Goal: Task Accomplishment & Management: Use online tool/utility

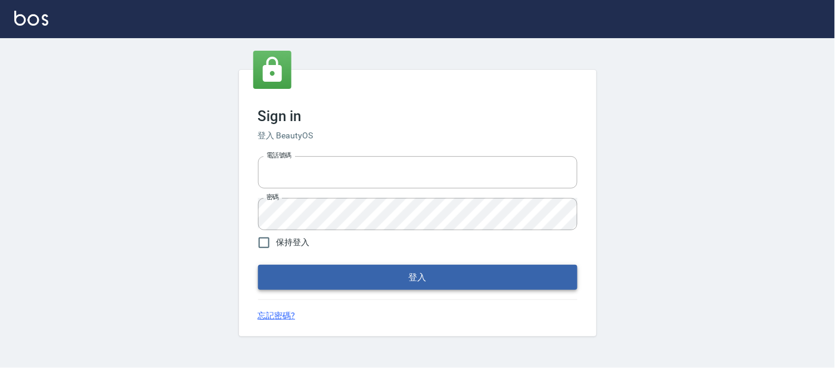
type input "25866822"
click at [348, 280] on button "登入" at bounding box center [418, 277] width 320 height 25
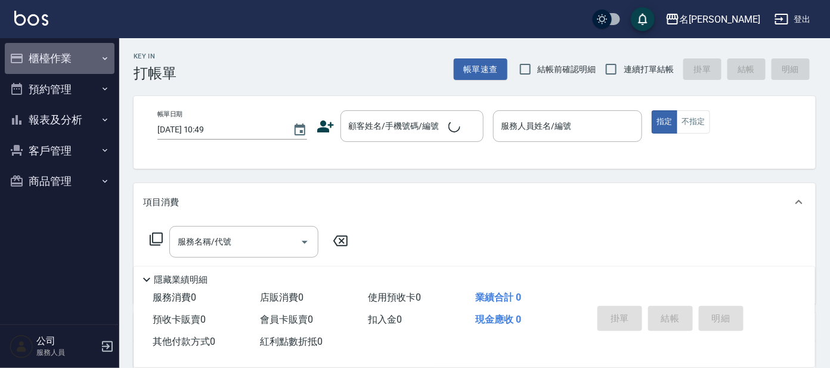
click at [98, 60] on button "櫃檯作業" at bounding box center [60, 58] width 110 height 31
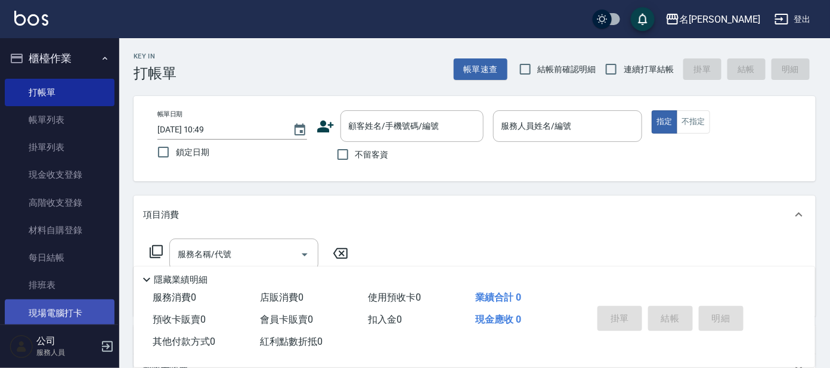
click at [52, 308] on link "現場電腦打卡" at bounding box center [60, 312] width 110 height 27
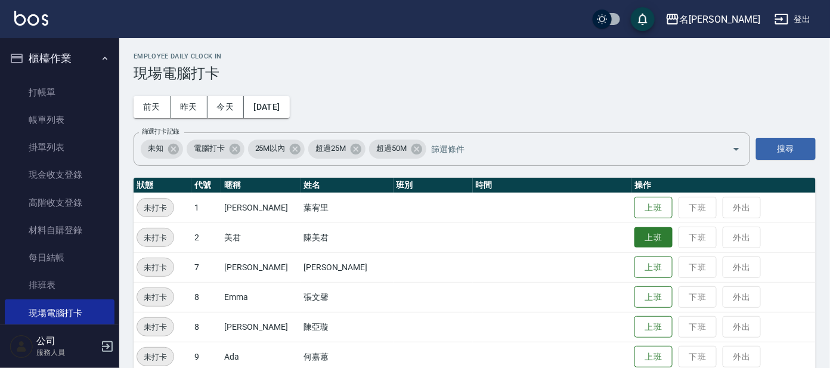
click at [637, 234] on button "上班" at bounding box center [653, 237] width 38 height 21
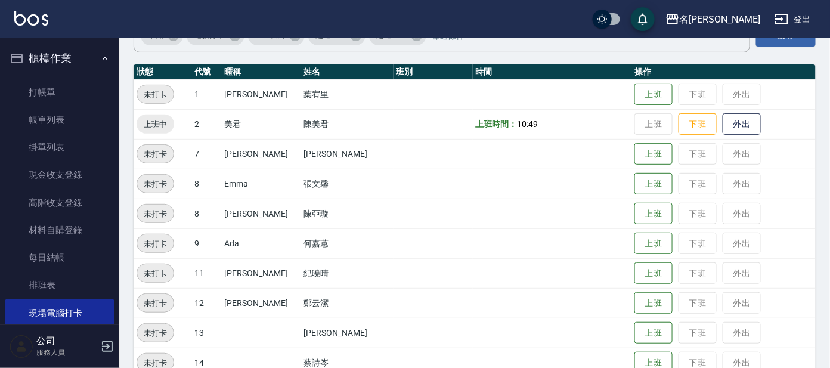
scroll to position [223, 0]
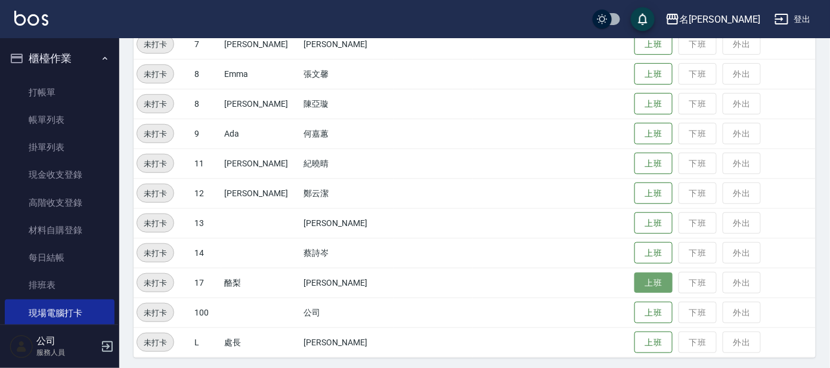
click at [638, 287] on button "上班" at bounding box center [653, 282] width 38 height 21
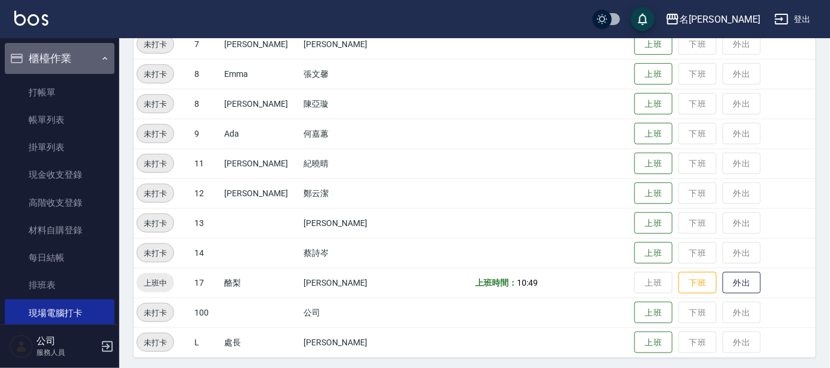
click at [92, 60] on button "櫃檯作業" at bounding box center [60, 58] width 110 height 31
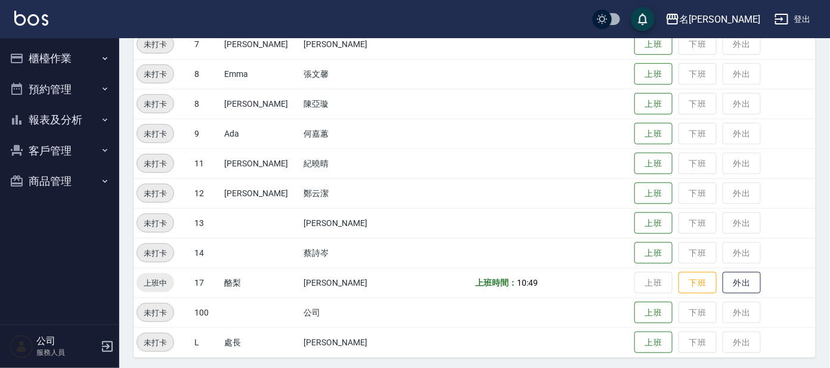
click at [478, 151] on td at bounding box center [552, 163] width 159 height 30
click at [637, 98] on button "上班" at bounding box center [653, 104] width 38 height 21
click at [714, 319] on td "上班 下班 外出" at bounding box center [723, 312] width 184 height 30
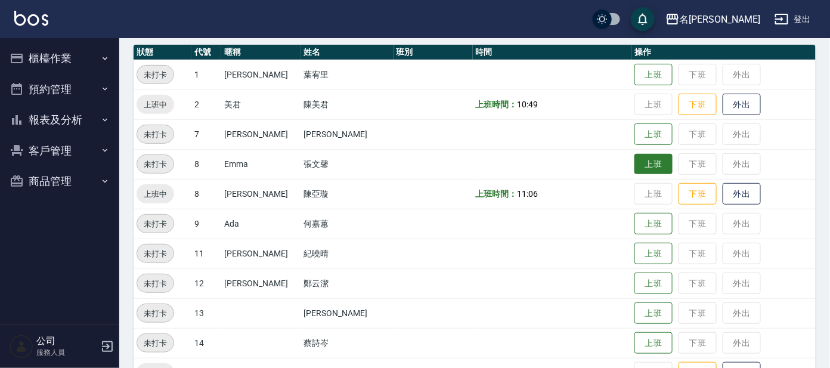
scroll to position [0, 0]
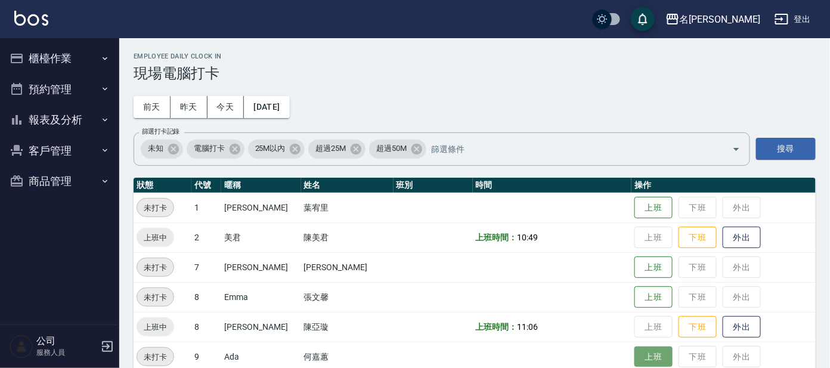
click at [640, 360] on button "上班" at bounding box center [653, 356] width 38 height 21
